Goal: Task Accomplishment & Management: Manage account settings

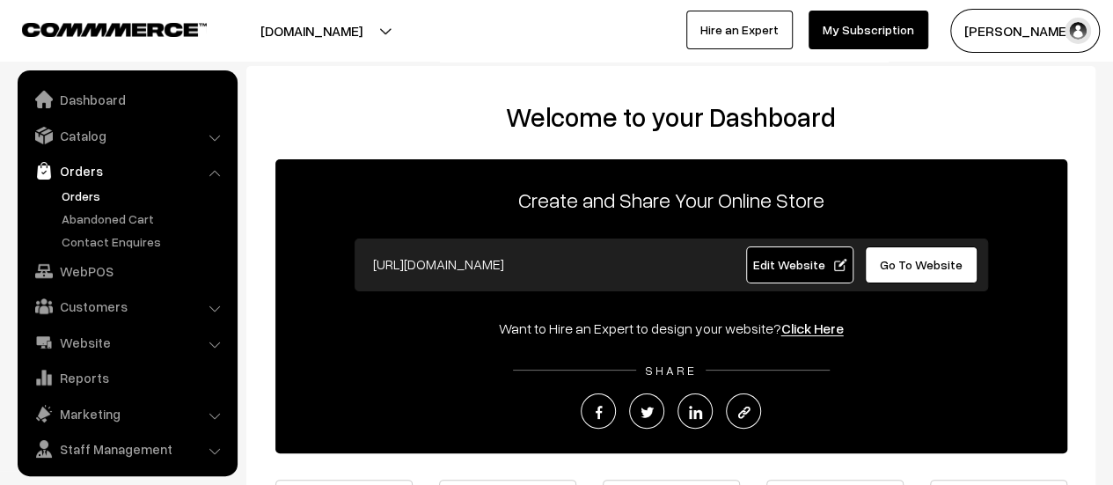
click at [79, 202] on link "Orders" at bounding box center [144, 196] width 174 height 18
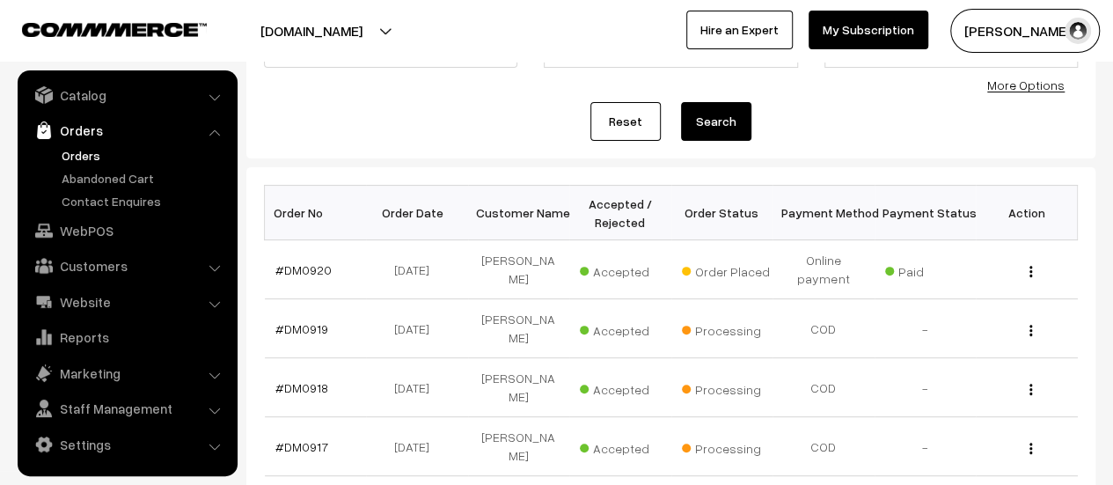
scroll to position [174, 0]
click at [310, 264] on link "#DM0920" at bounding box center [303, 268] width 56 height 15
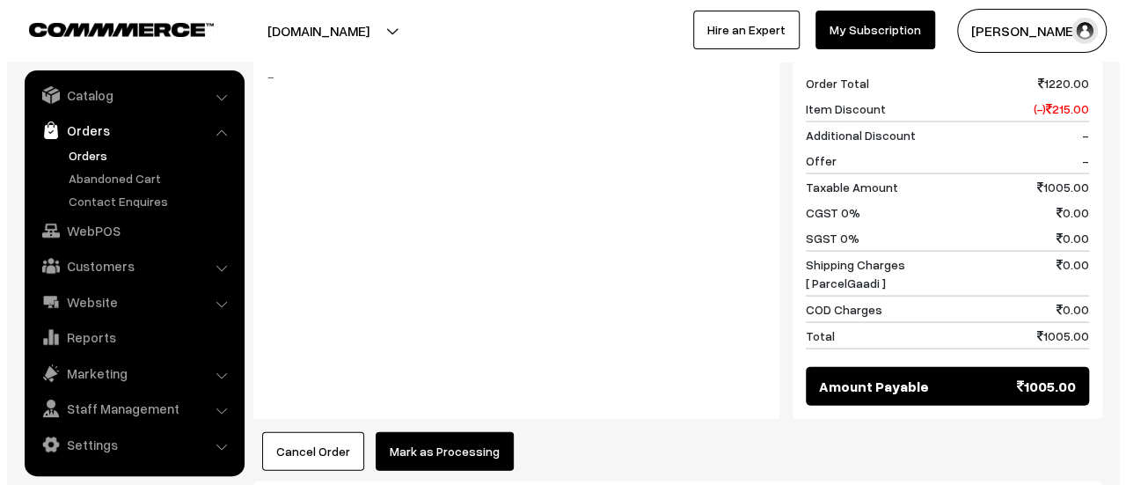
scroll to position [1741, 0]
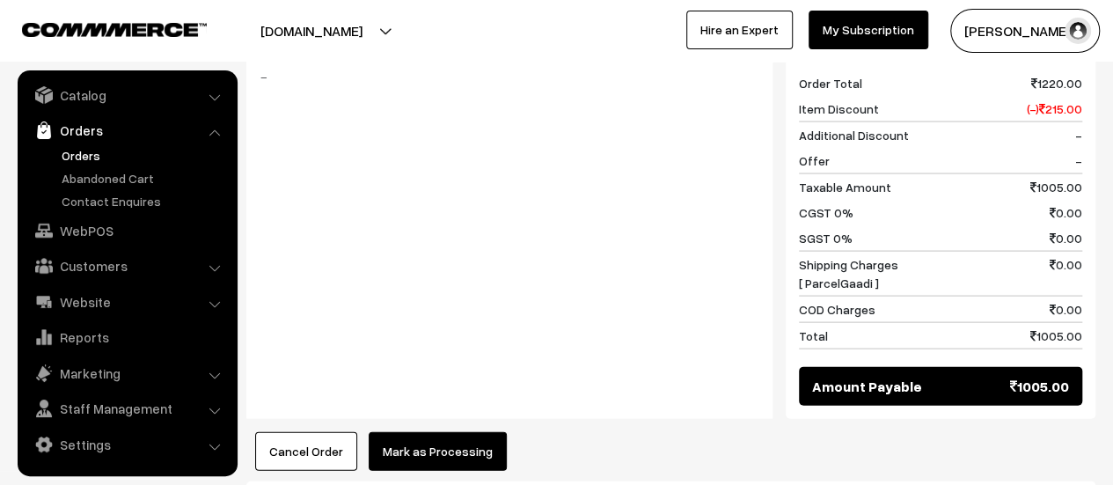
click at [416, 432] on button "Mark as Processing" at bounding box center [438, 451] width 138 height 39
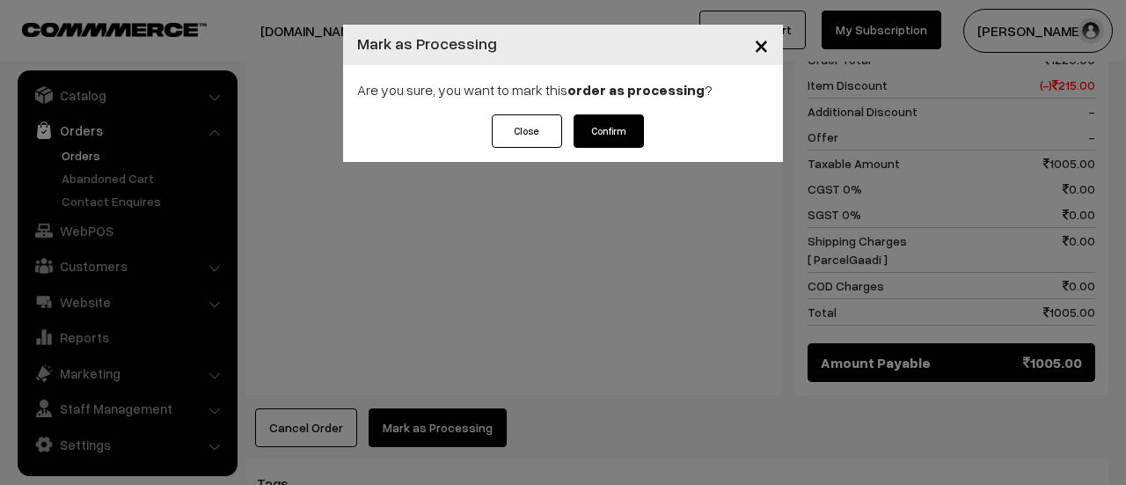
click at [616, 124] on button "Confirm" at bounding box center [609, 130] width 70 height 33
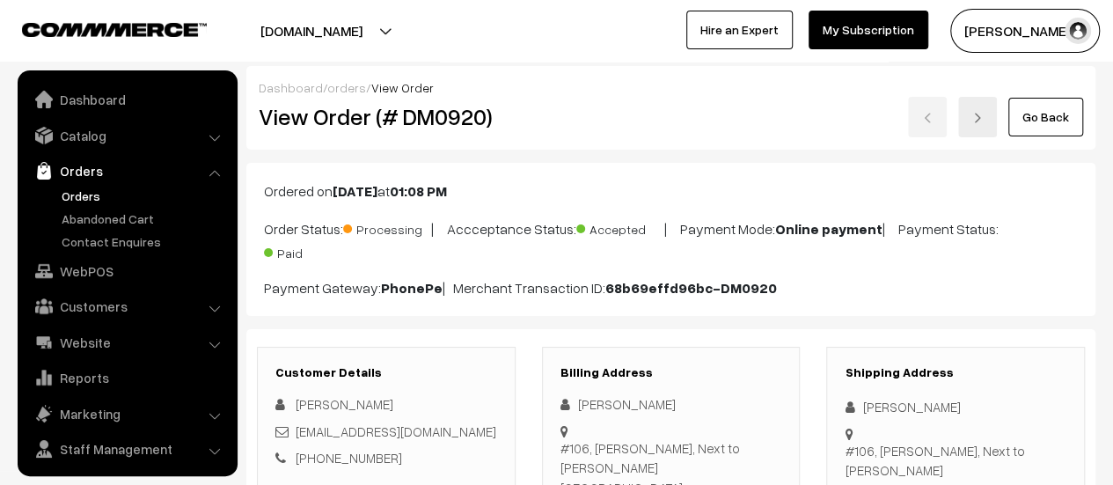
scroll to position [40, 0]
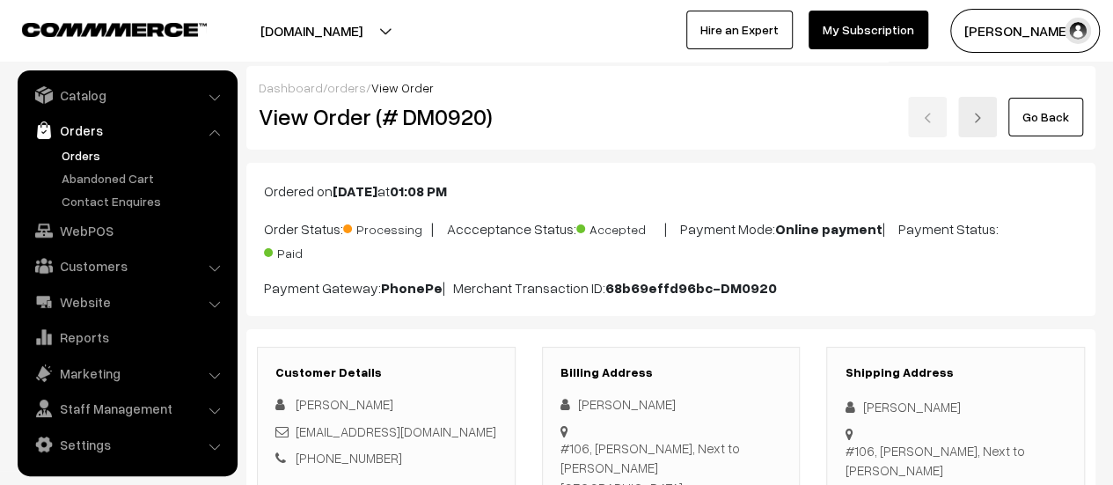
drag, startPoint x: 0, startPoint y: 0, endPoint x: 352, endPoint y: 167, distance: 389.7
click at [352, 167] on div "Ordered on Sep 02, 2025 at 01:08 PM Order Status: Processing | Accceptance Stat…" at bounding box center [670, 239] width 849 height 153
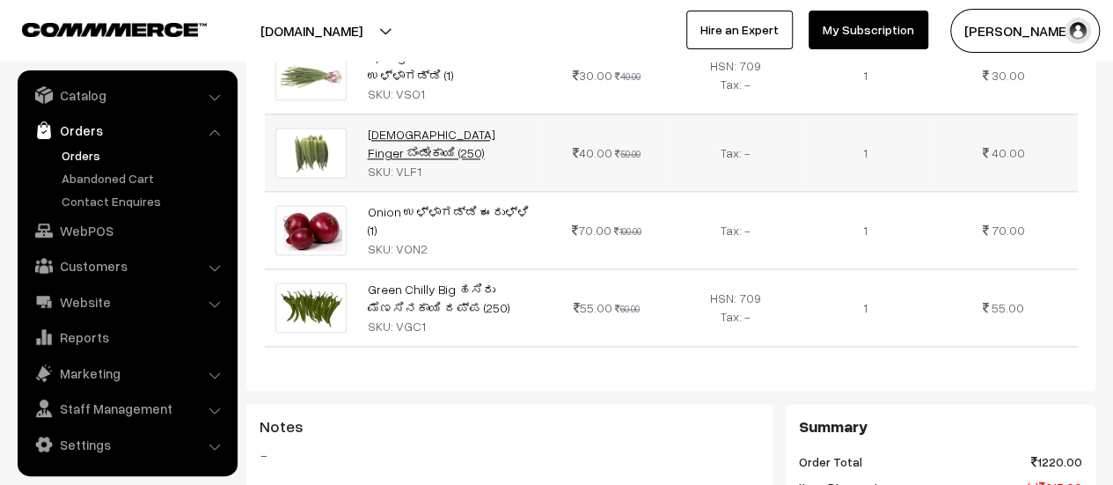
scroll to position [1152, 0]
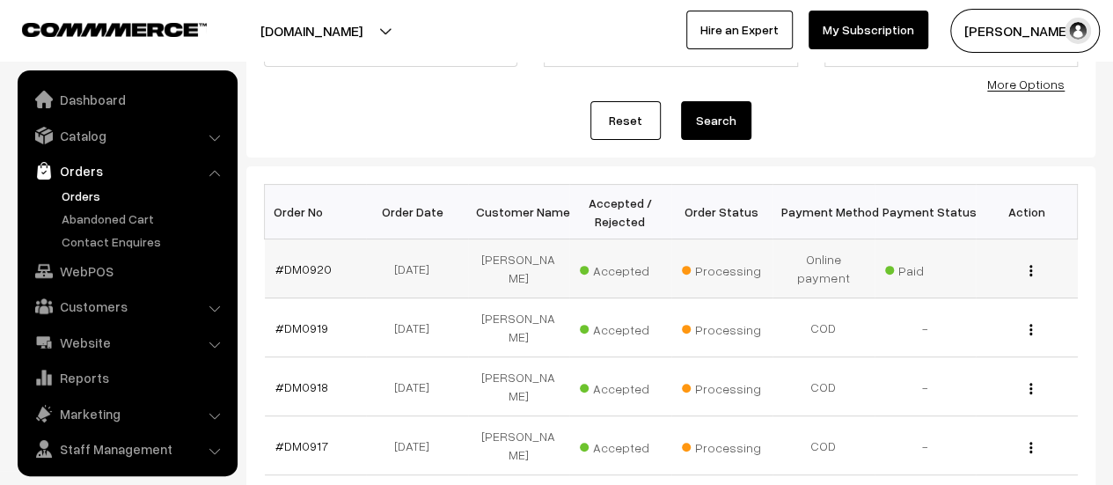
scroll to position [40, 0]
